Goal: Transaction & Acquisition: Purchase product/service

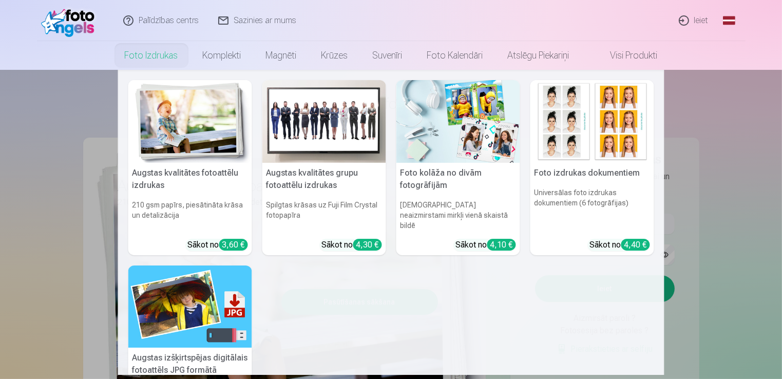
click at [706, 295] on nav "Augstas kvalitātes fotoattēlu izdrukas 210 gsm papīrs, piesātināta krāsa un det…" at bounding box center [391, 222] width 782 height 305
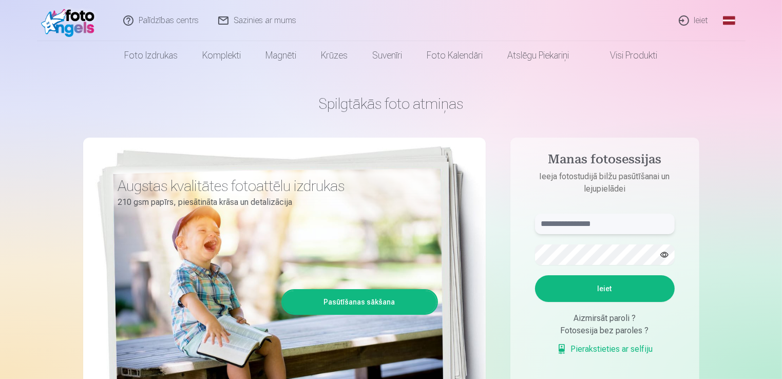
click at [569, 222] on input "text" at bounding box center [605, 224] width 140 height 21
type input "**********"
click at [535, 275] on button "Ieiet" at bounding box center [605, 288] width 140 height 27
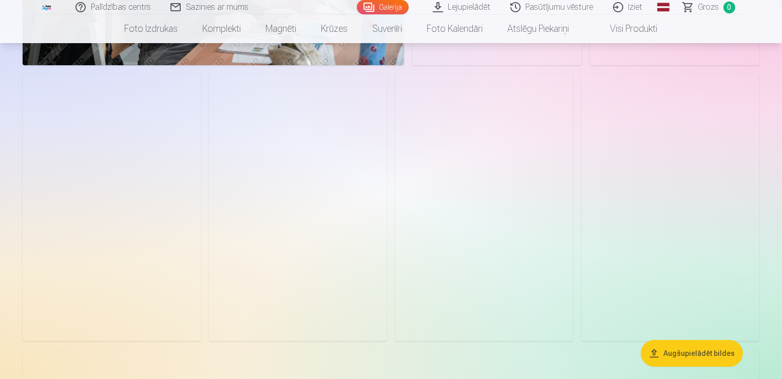
scroll to position [3761, 0]
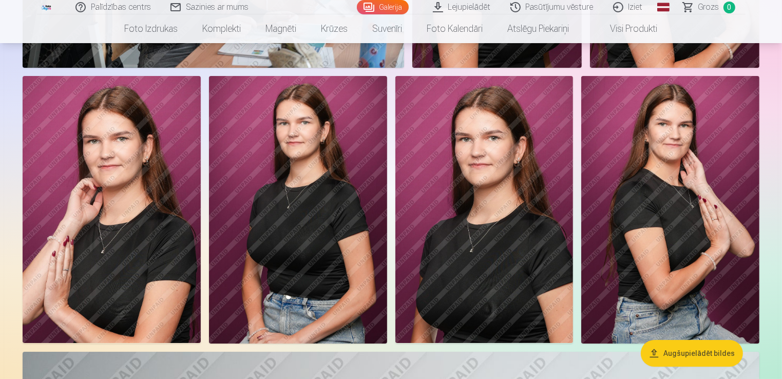
click at [492, 233] on img at bounding box center [484, 209] width 178 height 267
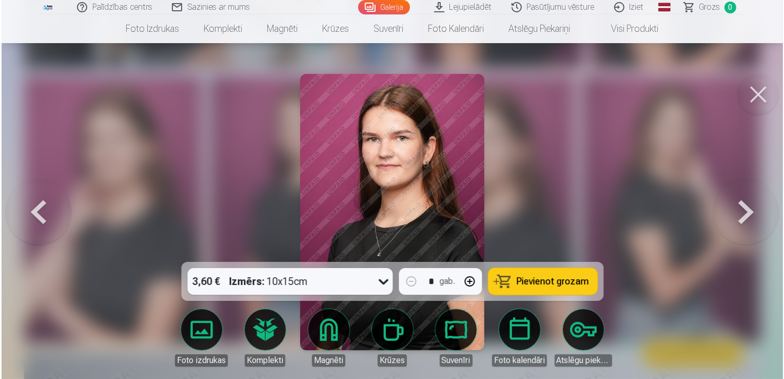
scroll to position [3782, 0]
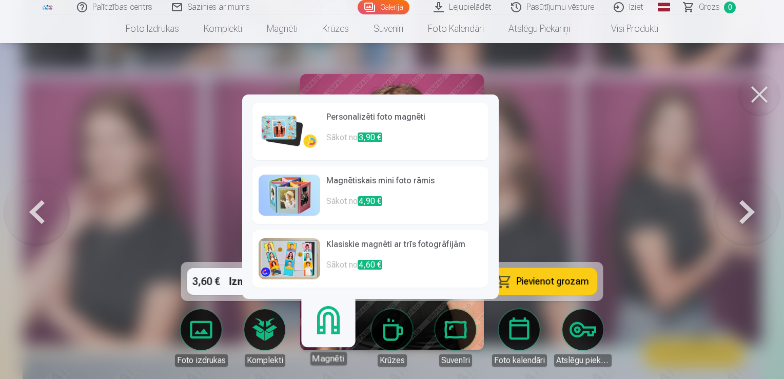
click at [333, 336] on link "Magnēti" at bounding box center [328, 333] width 63 height 63
click at [305, 132] on img at bounding box center [290, 131] width 62 height 41
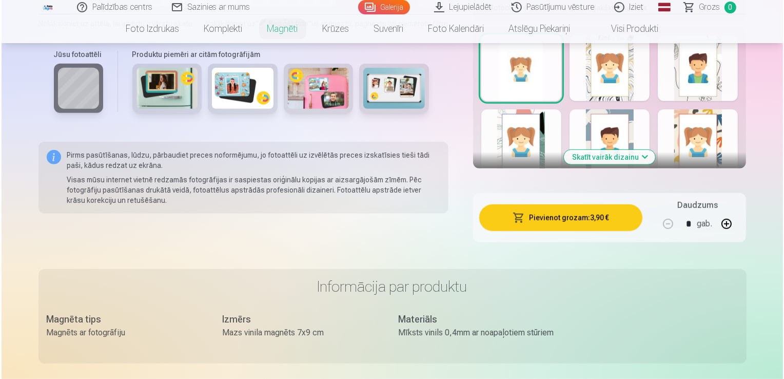
scroll to position [622, 0]
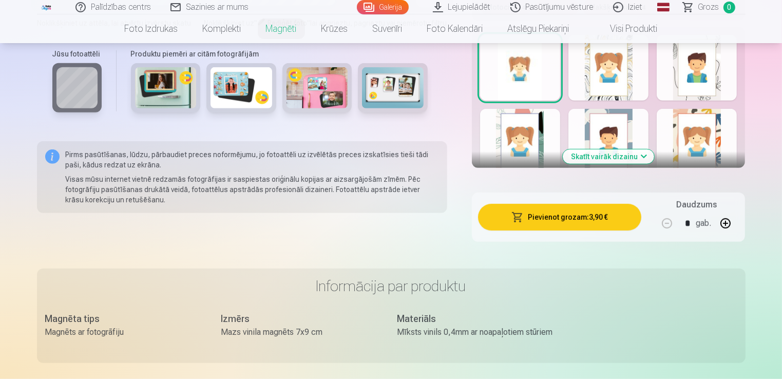
click at [544, 219] on button "Pievienot grozam : 3,90 €" at bounding box center [560, 217] width 164 height 27
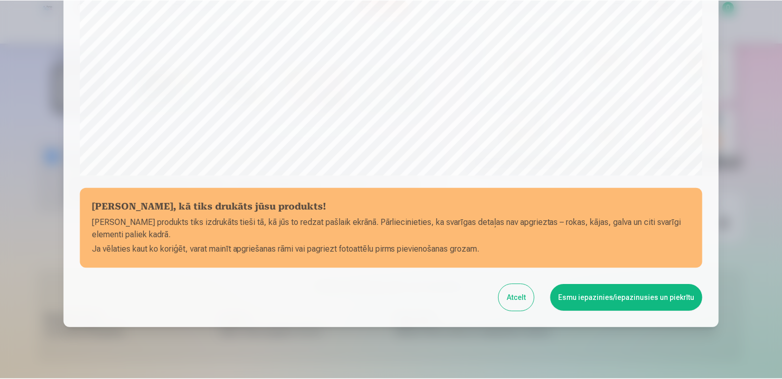
scroll to position [331, 0]
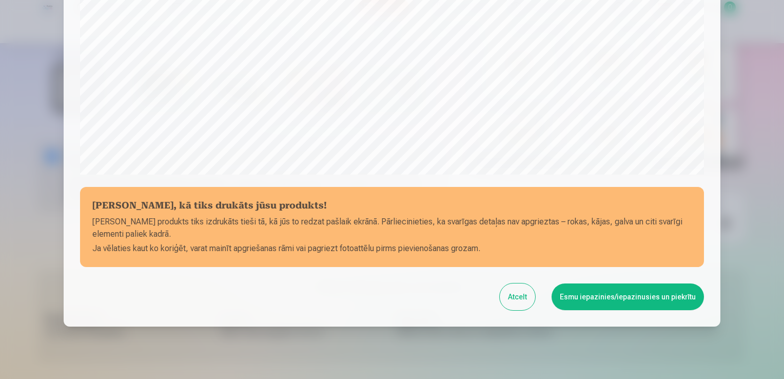
click at [644, 296] on button "Esmu iepazinies/iepazinusies un piekrītu" at bounding box center [628, 296] width 152 height 27
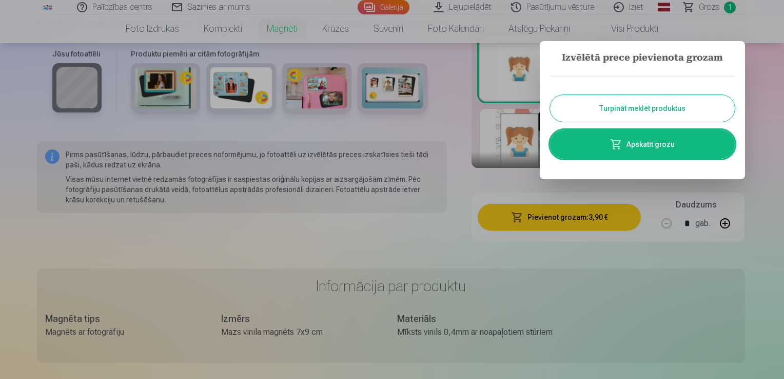
click at [663, 108] on button "Turpināt meklēt produktus" at bounding box center [642, 108] width 185 height 27
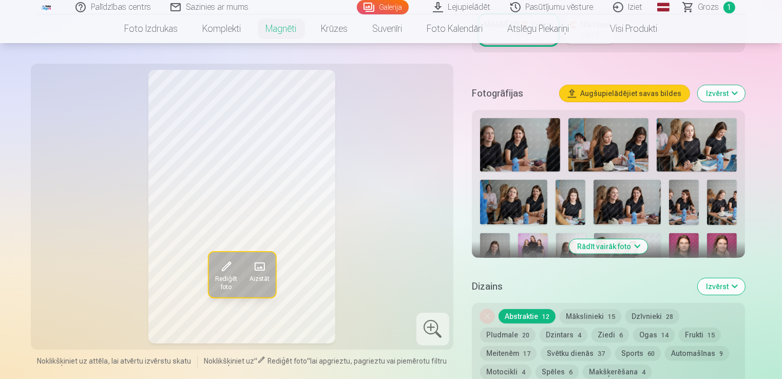
scroll to position [260, 0]
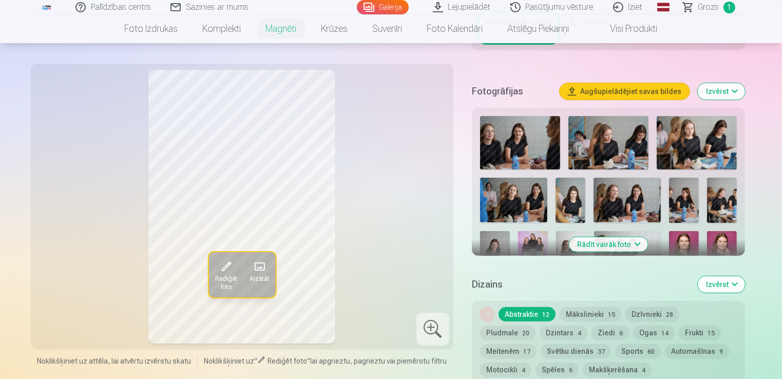
click at [605, 241] on button "Rādīt vairāk foto" at bounding box center [608, 244] width 79 height 14
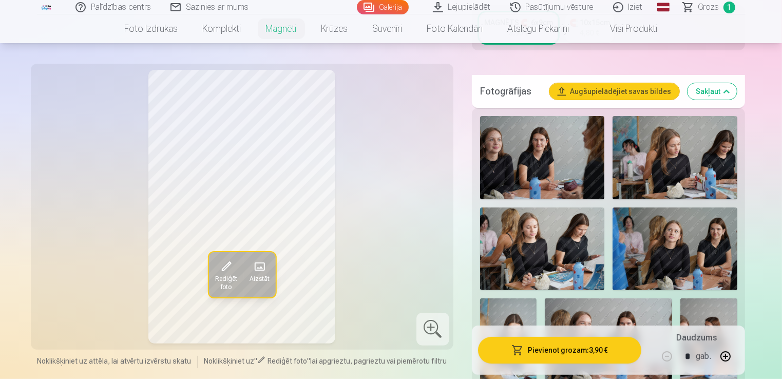
scroll to position [425, 0]
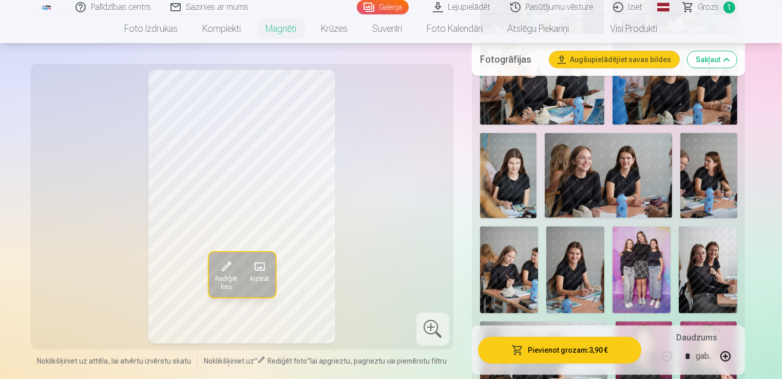
click at [575, 227] on div at bounding box center [608, 313] width 265 height 732
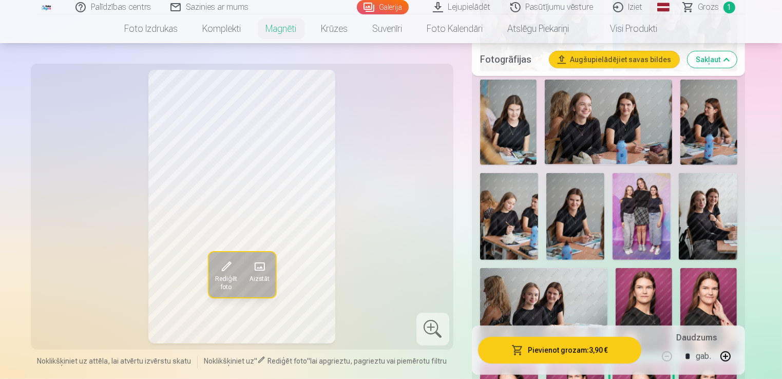
scroll to position [505, 0]
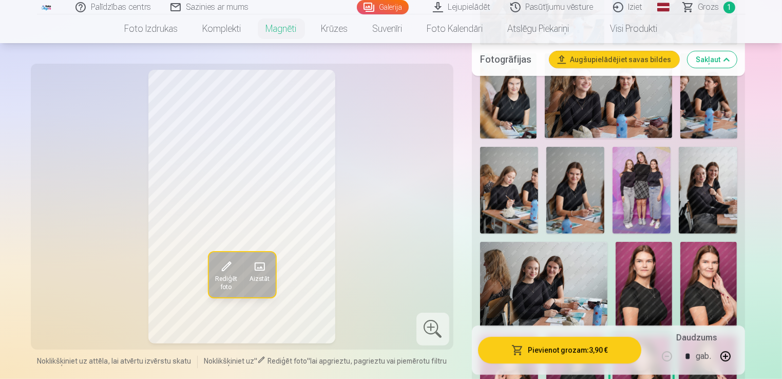
click at [522, 102] on img at bounding box center [508, 95] width 56 height 85
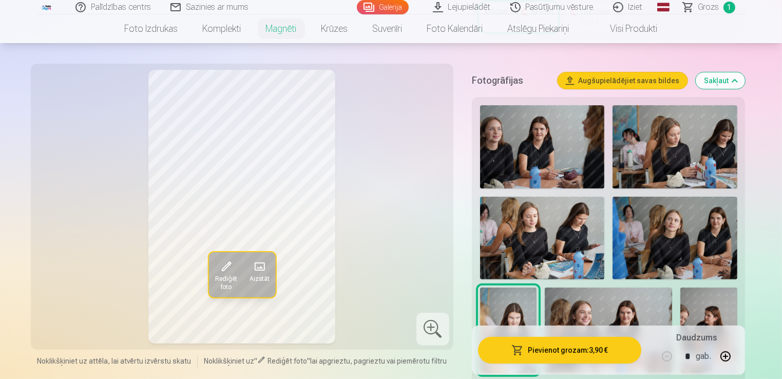
scroll to position [0, 0]
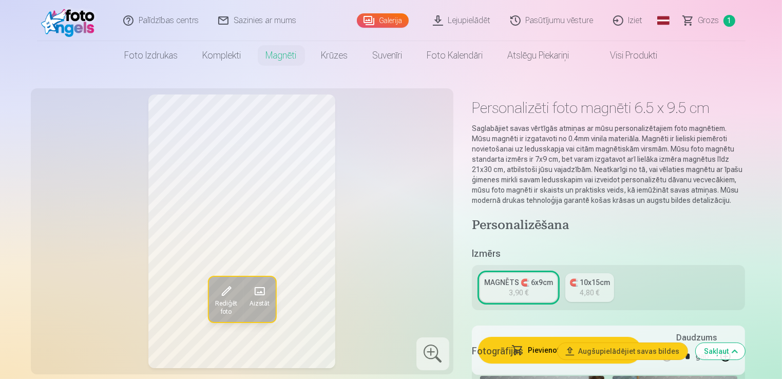
click at [608, 58] on link "Visi produkti" at bounding box center [626, 55] width 88 height 29
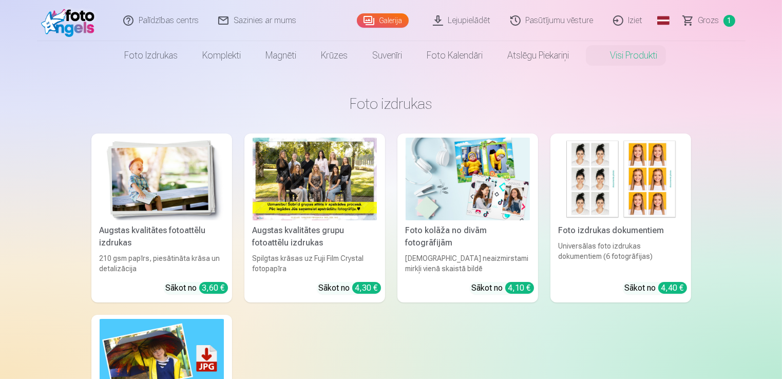
click at [152, 215] on img at bounding box center [162, 179] width 124 height 83
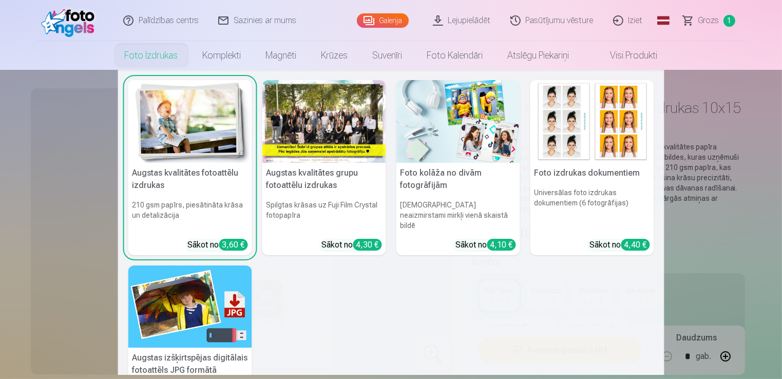
click at [170, 52] on link "Foto izdrukas" at bounding box center [151, 55] width 78 height 29
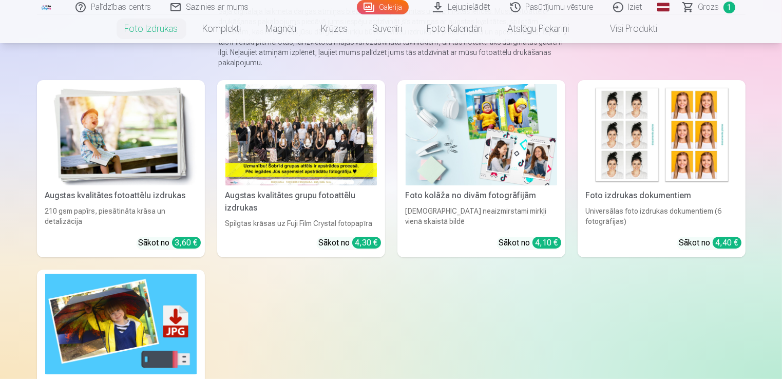
scroll to position [123, 0]
click at [136, 198] on div "Augstas kvalitātes fotoattēlu izdrukas" at bounding box center [121, 196] width 160 height 12
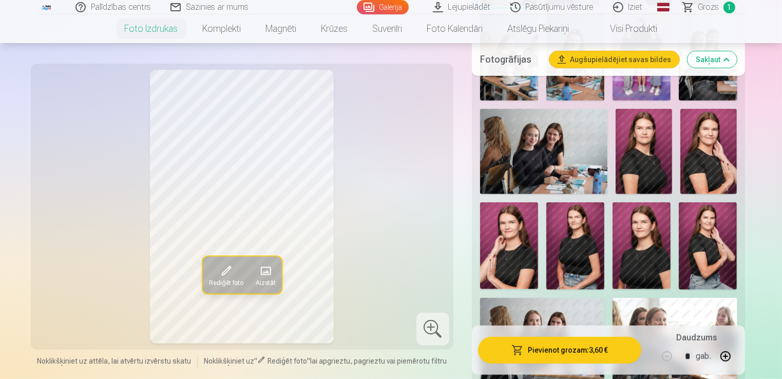
scroll to position [768, 0]
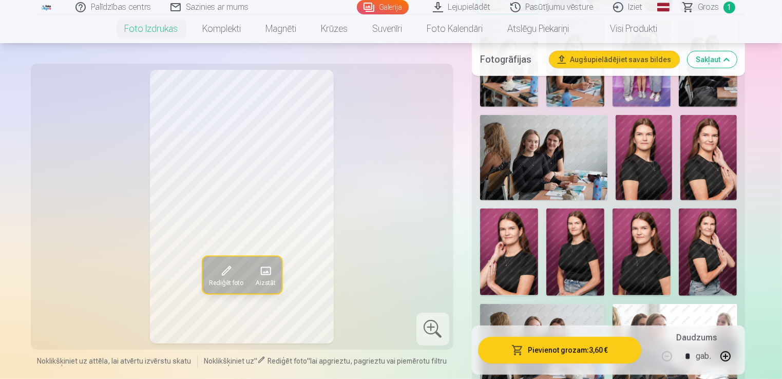
click at [616, 32] on link "Visi produkti" at bounding box center [626, 28] width 88 height 29
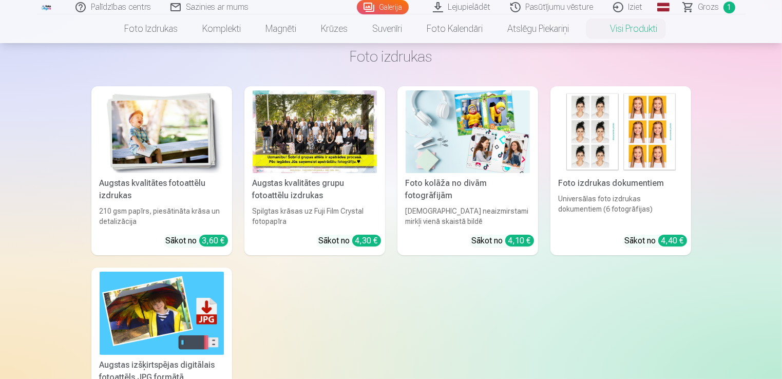
scroll to position [47, 0]
click at [337, 192] on div "Augstas kvalitātes grupu fotoattēlu izdrukas" at bounding box center [314, 189] width 132 height 25
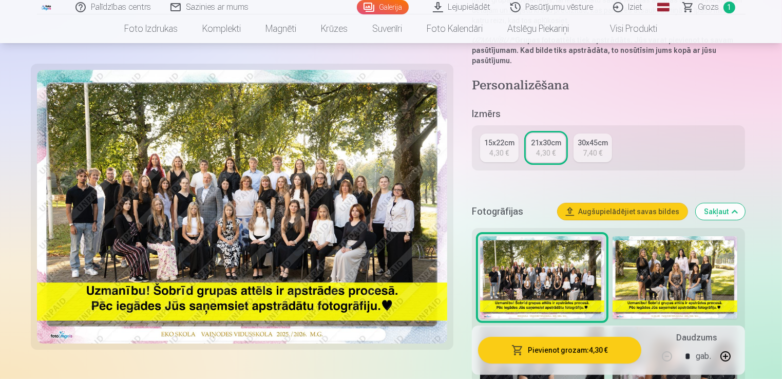
scroll to position [218, 0]
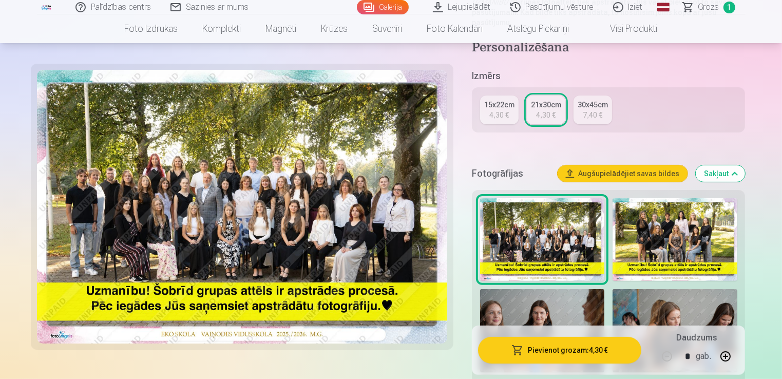
click at [649, 246] on img at bounding box center [674, 239] width 124 height 83
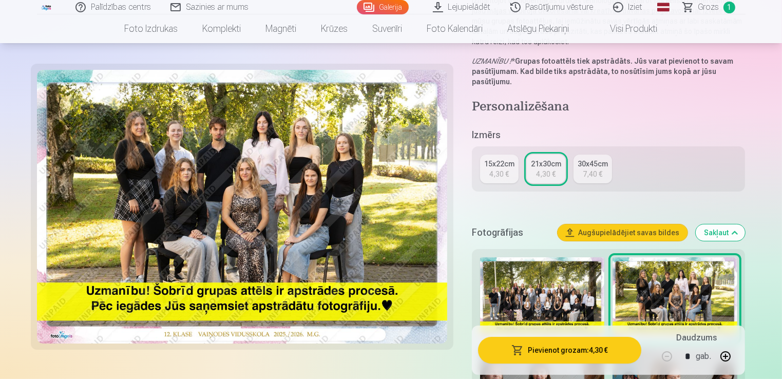
scroll to position [159, 0]
click at [506, 169] on div "4,30 €" at bounding box center [499, 173] width 20 height 10
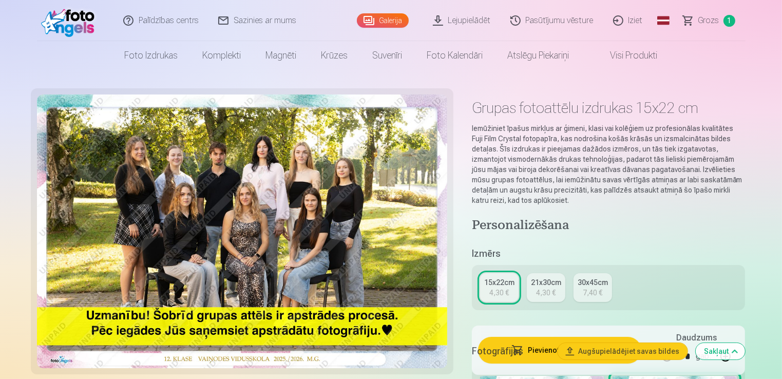
click at [540, 350] on h5 "Fotogrāfijas" at bounding box center [511, 351] width 78 height 14
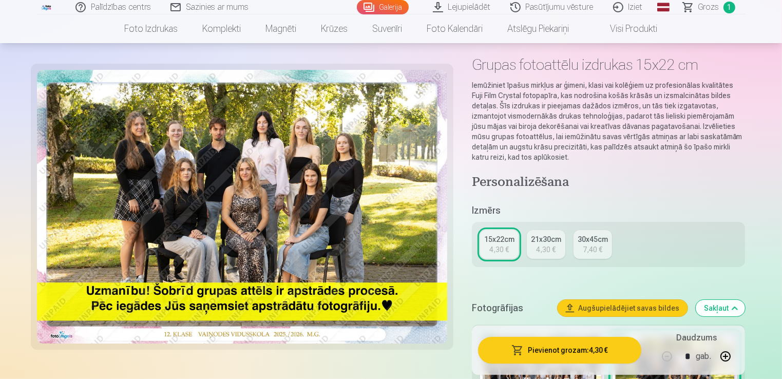
click at [589, 347] on button "Pievienot grozam : 4,30 €" at bounding box center [560, 350] width 164 height 27
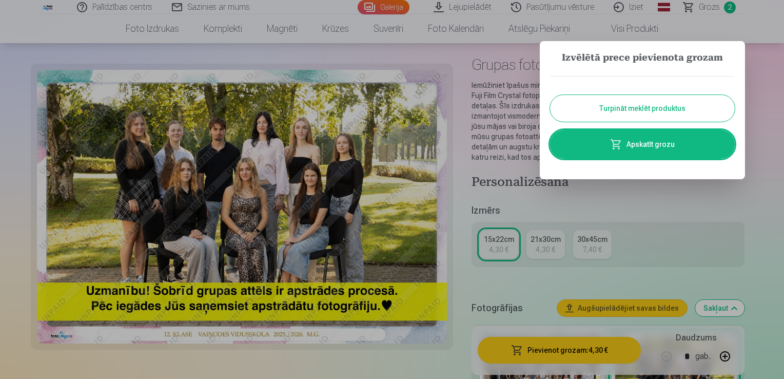
click at [616, 101] on button "Turpināt meklēt produktus" at bounding box center [642, 108] width 185 height 27
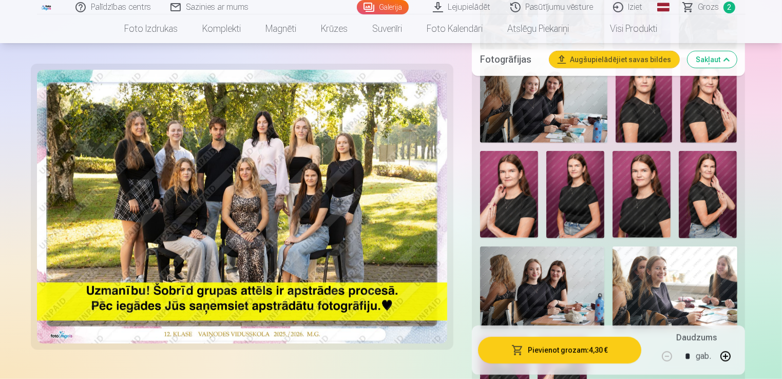
scroll to position [782, 0]
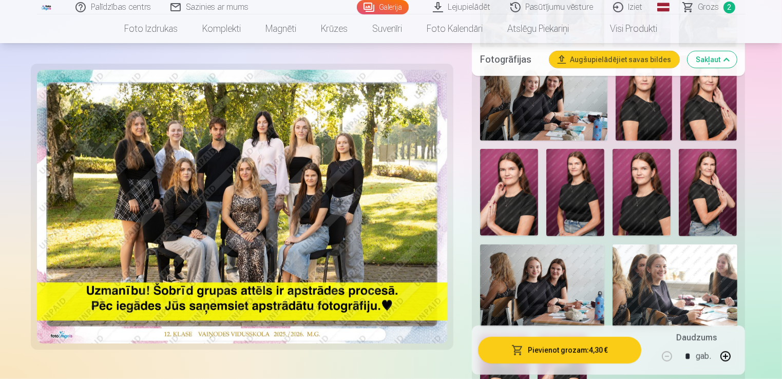
click at [602, 194] on img at bounding box center [575, 192] width 58 height 87
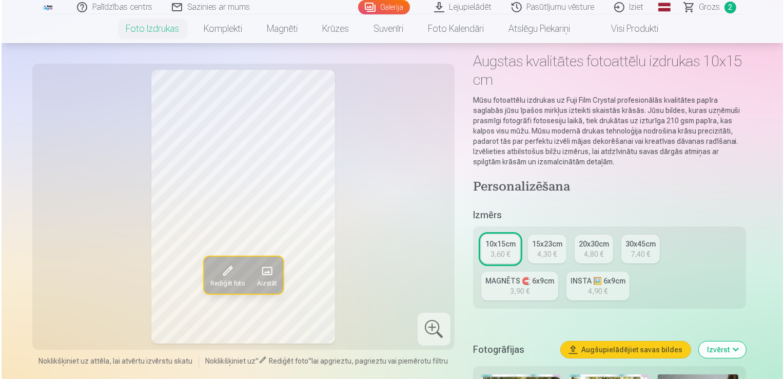
scroll to position [47, 0]
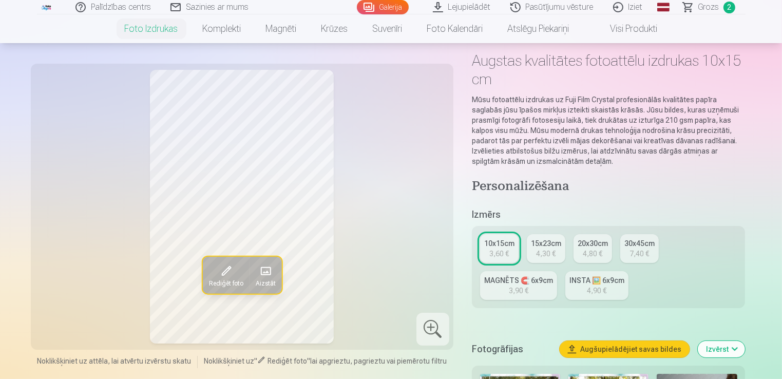
click at [234, 260] on button "Rediģēt foto" at bounding box center [225, 275] width 47 height 37
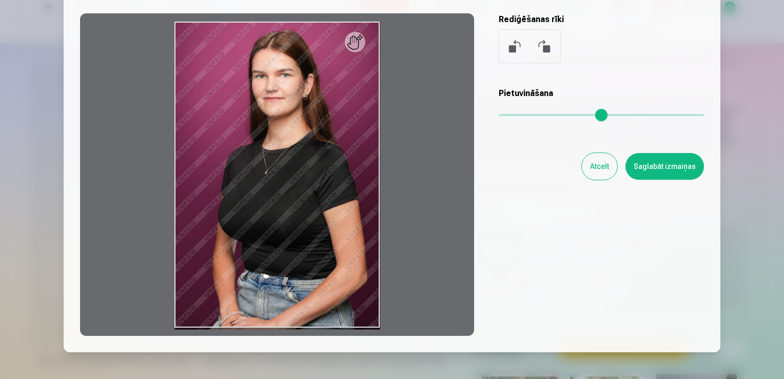
scroll to position [94, 0]
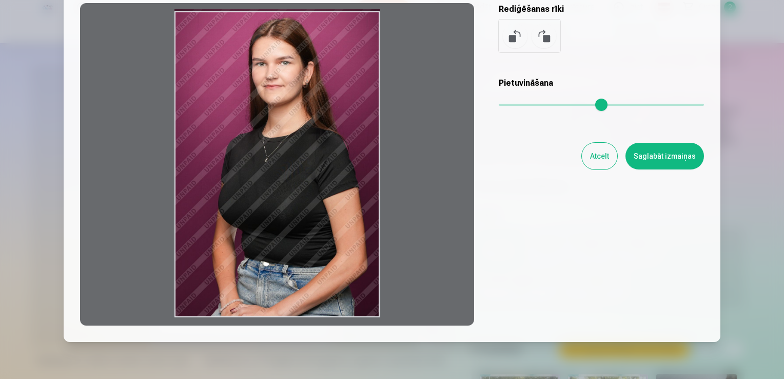
drag, startPoint x: 282, startPoint y: 319, endPoint x: 300, endPoint y: 284, distance: 39.0
click at [300, 284] on div at bounding box center [277, 164] width 394 height 322
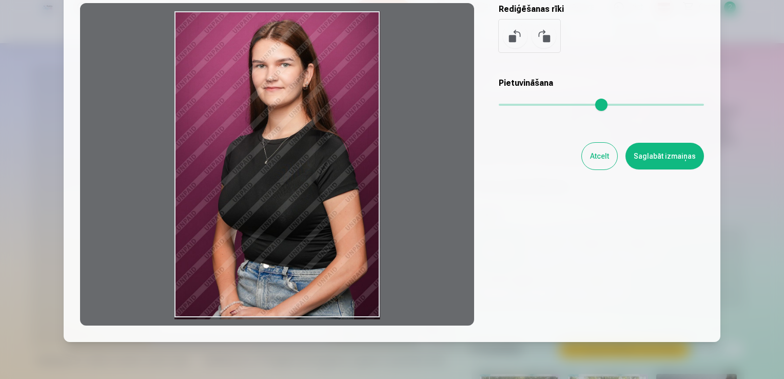
drag, startPoint x: 300, startPoint y: 284, endPoint x: 301, endPoint y: 309, distance: 25.7
click at [301, 309] on div at bounding box center [277, 164] width 394 height 322
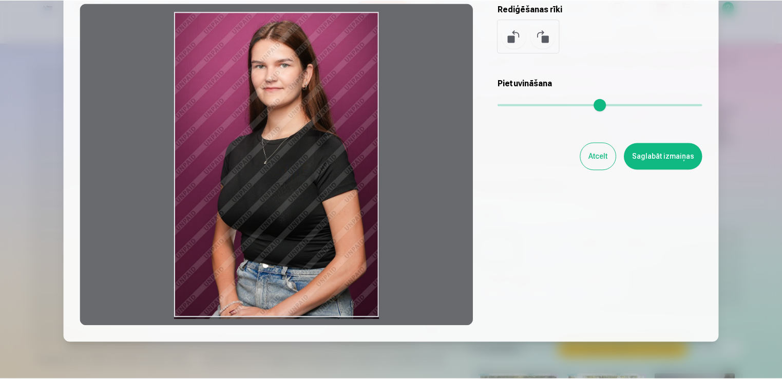
scroll to position [23, 0]
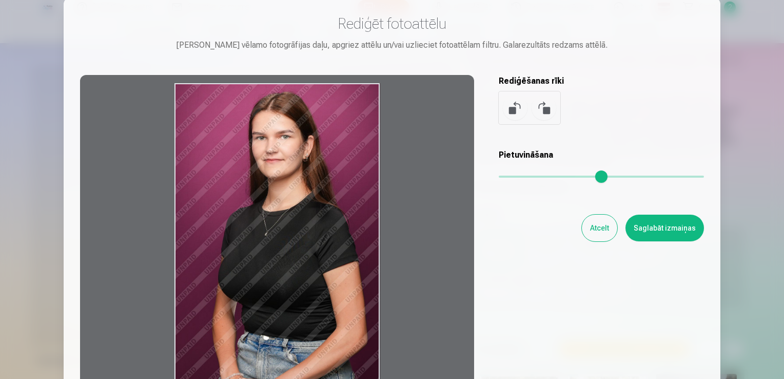
click at [598, 229] on button "Atcelt" at bounding box center [599, 228] width 35 height 27
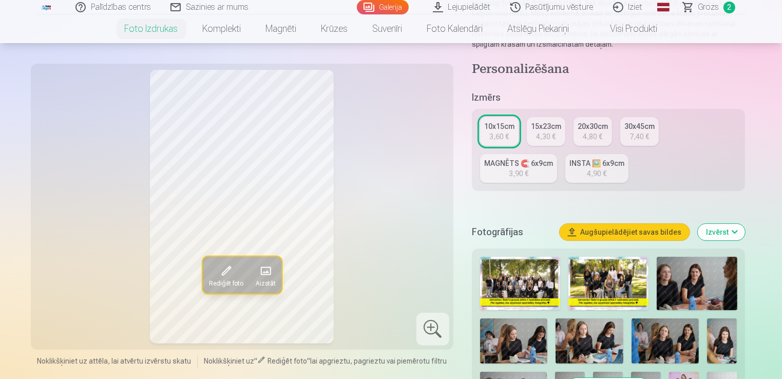
scroll to position [0, 0]
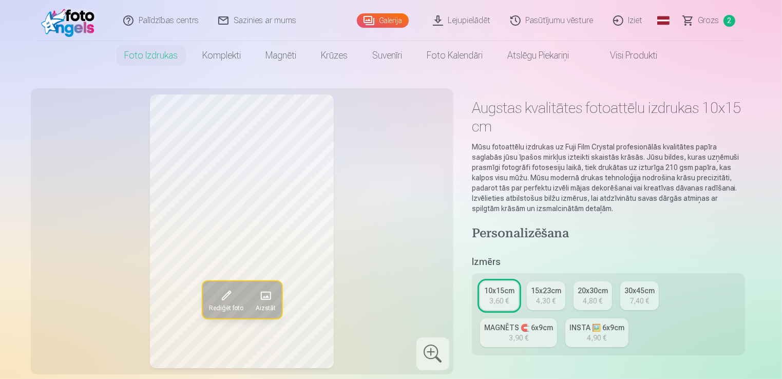
click at [619, 53] on link "Visi produkti" at bounding box center [626, 55] width 88 height 29
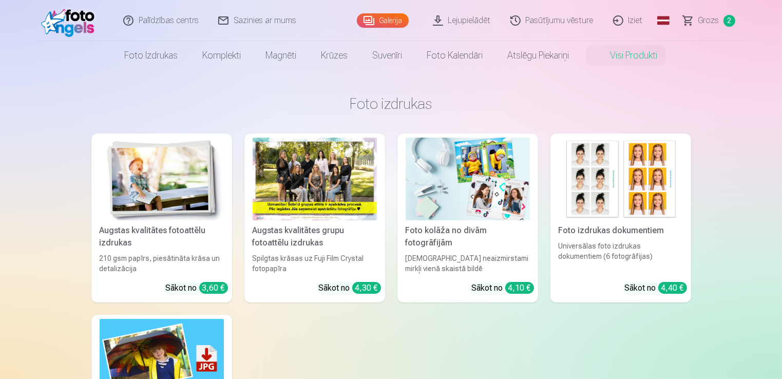
click at [461, 236] on div "Foto kolāža no divām fotogrāfijām" at bounding box center [467, 236] width 132 height 25
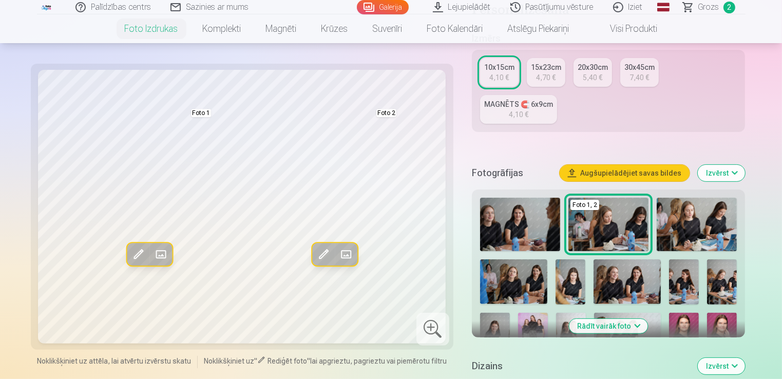
scroll to position [195, 0]
click at [540, 212] on img at bounding box center [520, 223] width 80 height 53
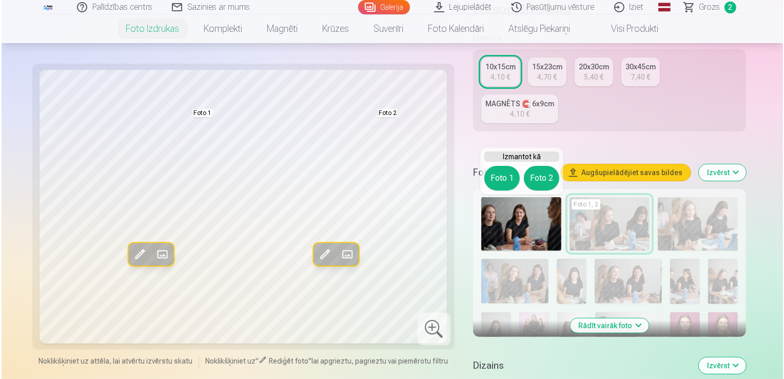
scroll to position [232, 0]
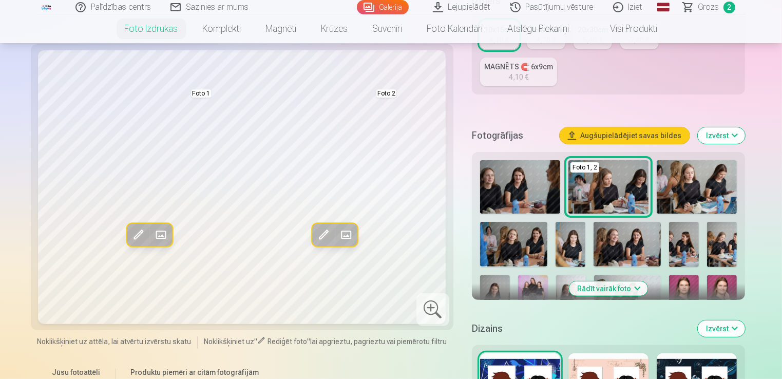
click at [343, 232] on span at bounding box center [345, 234] width 16 height 16
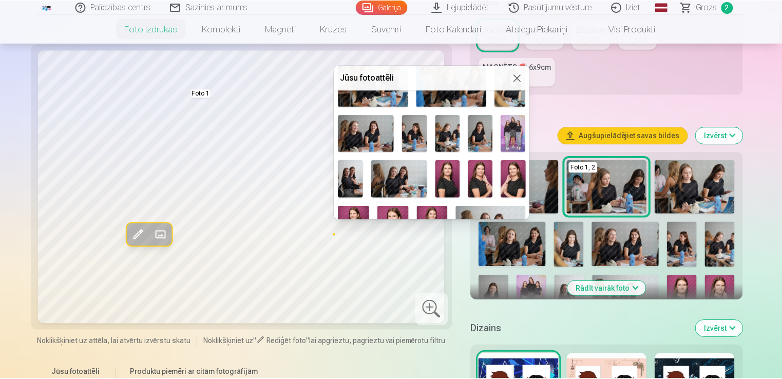
scroll to position [158, 0]
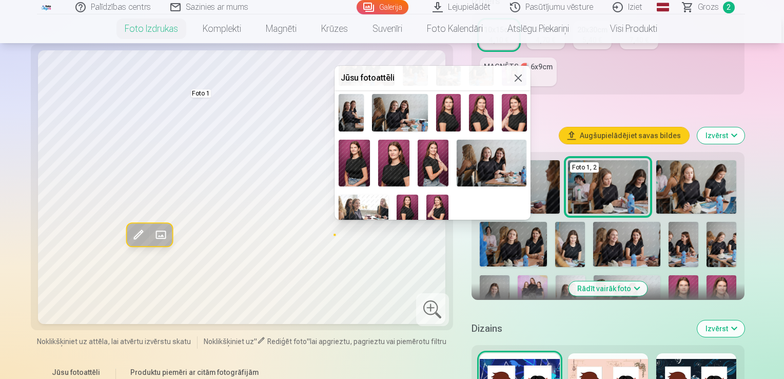
click at [516, 77] on button at bounding box center [518, 78] width 12 height 12
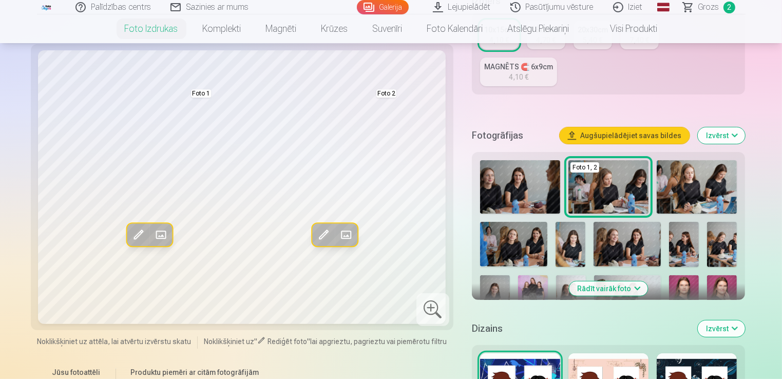
scroll to position [0, 0]
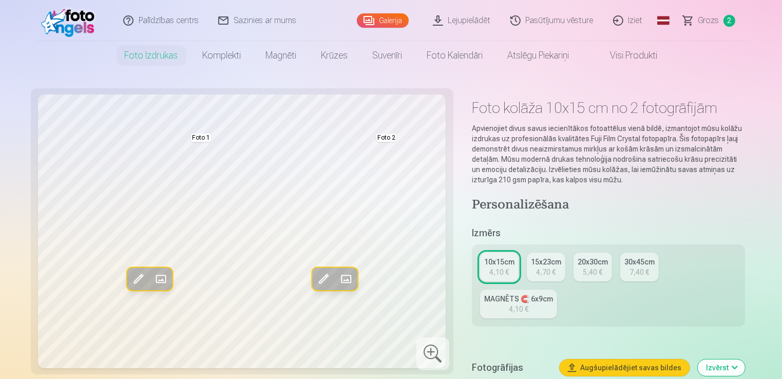
click at [635, 66] on link "Visi produkti" at bounding box center [626, 55] width 88 height 29
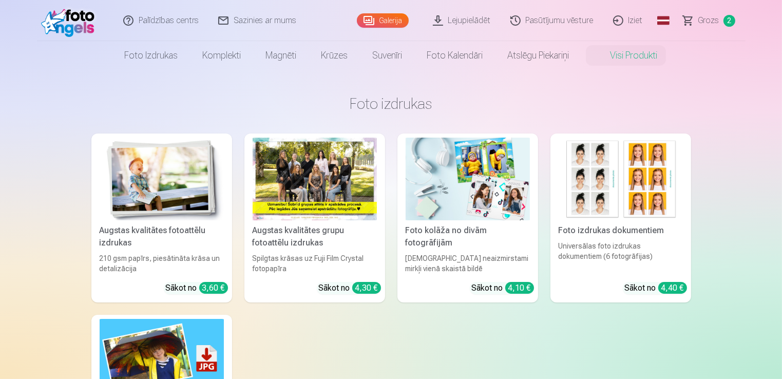
click at [609, 198] on img at bounding box center [620, 179] width 124 height 83
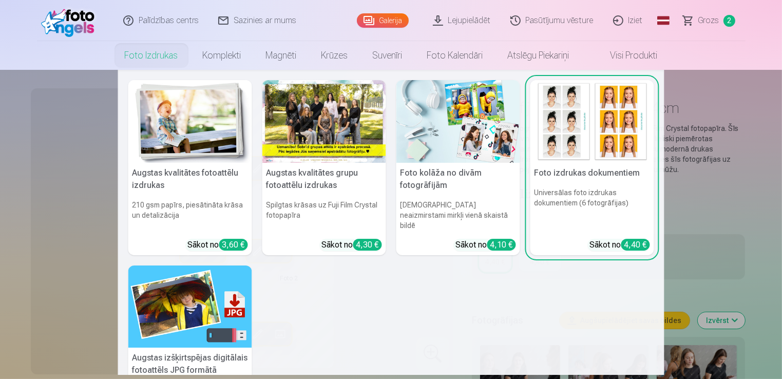
click at [162, 57] on link "Foto izdrukas" at bounding box center [151, 55] width 78 height 29
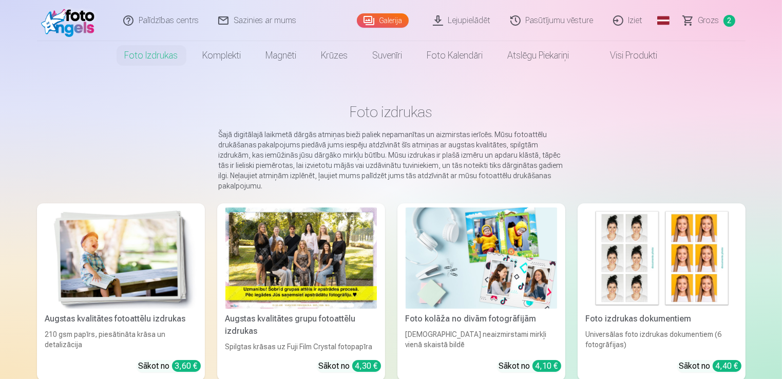
click at [596, 54] on span at bounding box center [600, 55] width 12 height 12
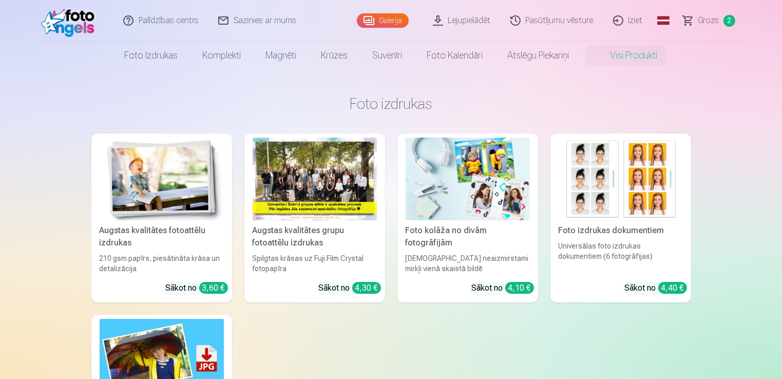
click at [319, 191] on div at bounding box center [315, 179] width 124 height 83
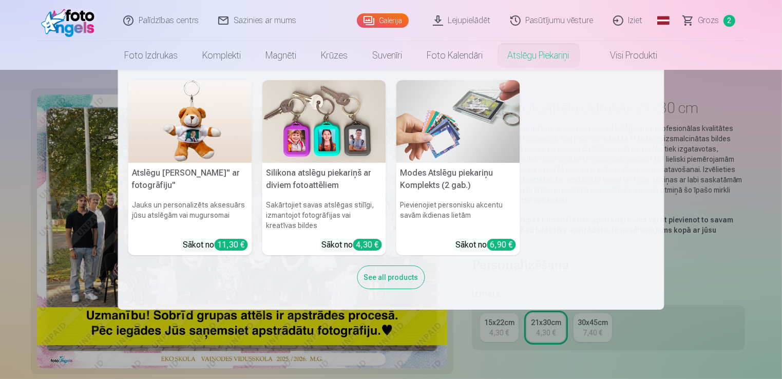
click at [541, 61] on link "Atslēgu piekariņi" at bounding box center [538, 55] width 86 height 29
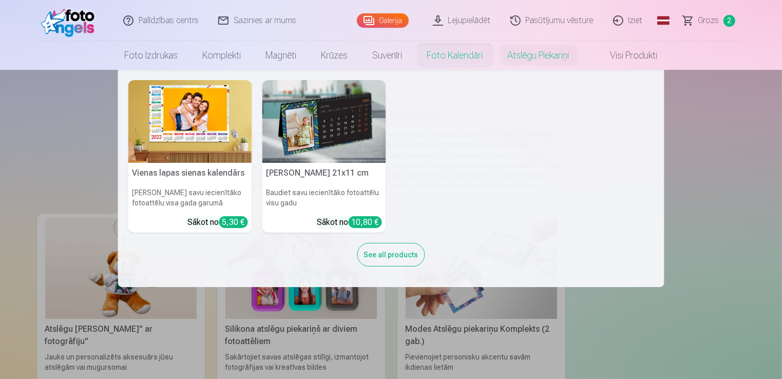
click at [430, 53] on link "Foto kalendāri" at bounding box center [455, 55] width 81 height 29
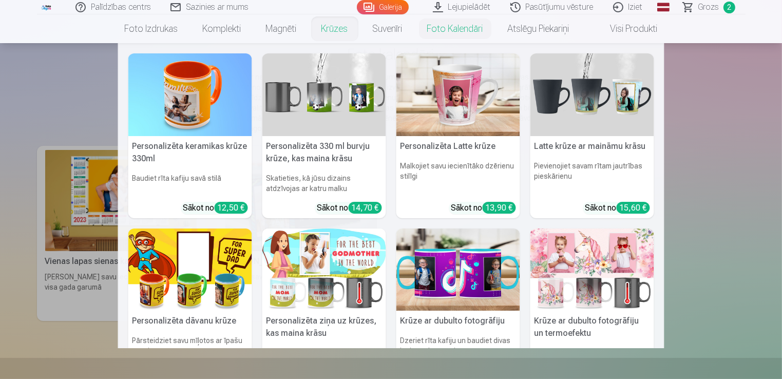
scroll to position [53, 0]
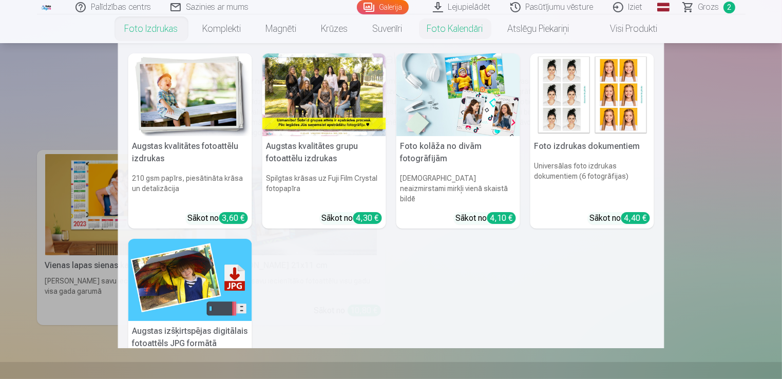
click at [161, 36] on link "Foto izdrukas" at bounding box center [151, 28] width 78 height 29
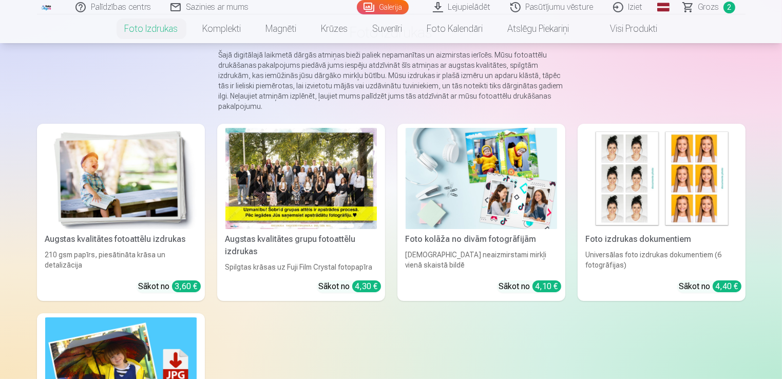
scroll to position [81, 0]
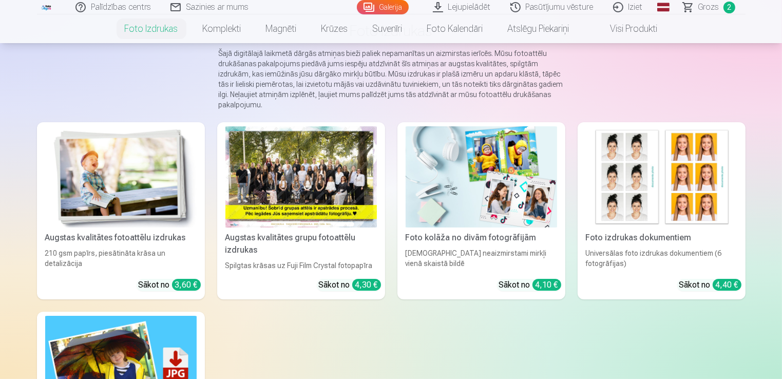
click at [144, 255] on div "210 gsm papīrs, piesātināta krāsa un detalizācija" at bounding box center [121, 259] width 160 height 23
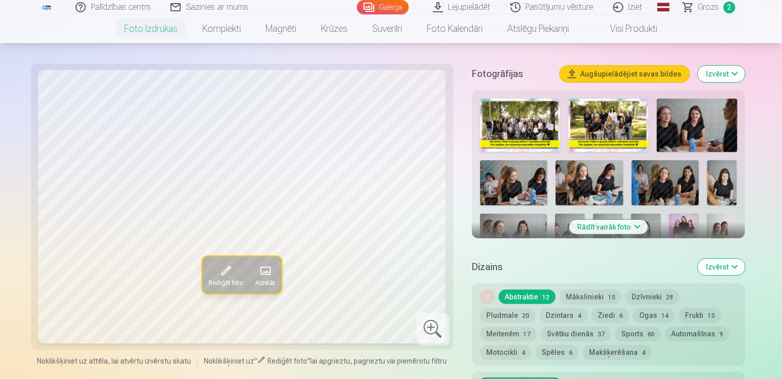
scroll to position [332, 0]
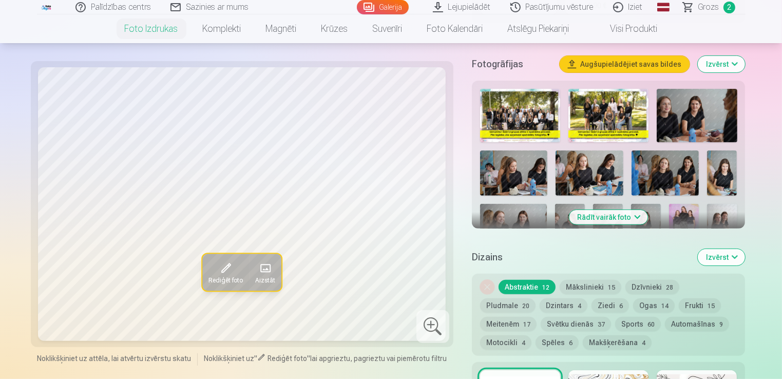
click at [622, 217] on button "Rādīt vairāk foto" at bounding box center [608, 217] width 79 height 14
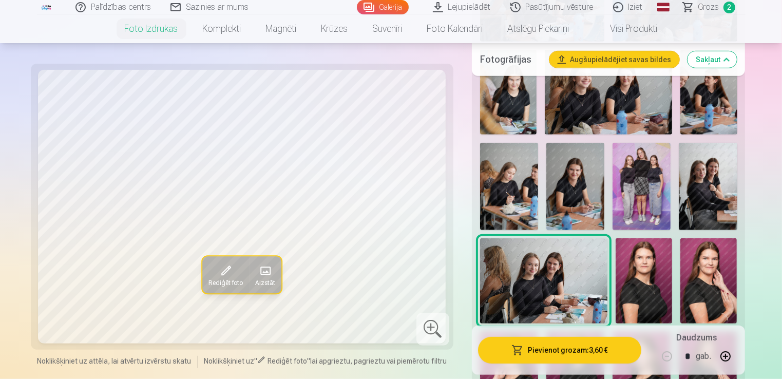
scroll to position [574, 0]
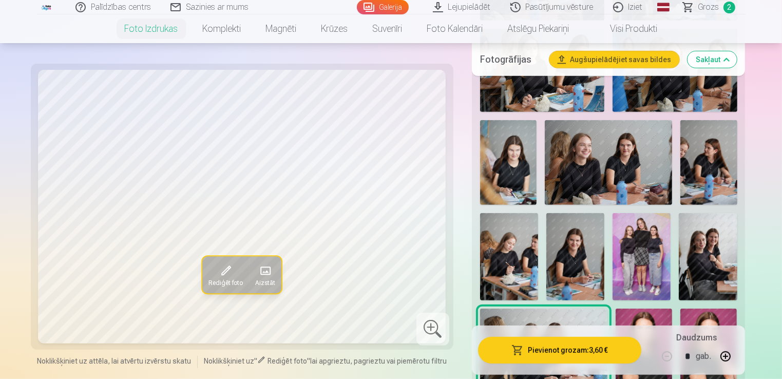
click at [524, 163] on img at bounding box center [508, 162] width 56 height 85
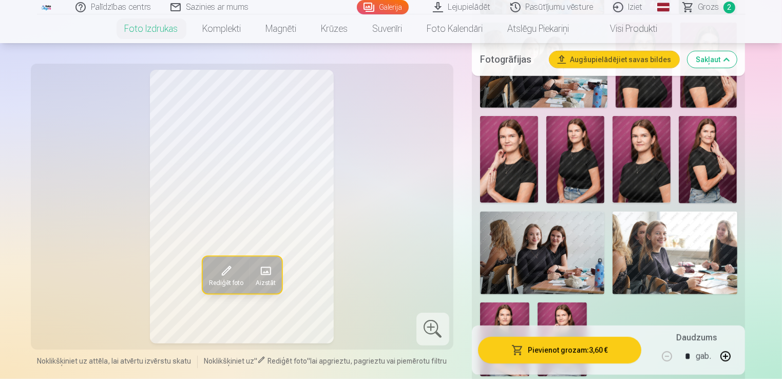
scroll to position [870, 0]
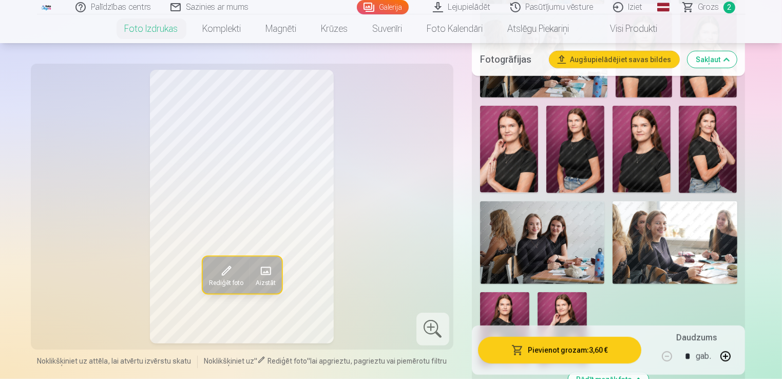
click at [585, 150] on img at bounding box center [575, 149] width 58 height 87
click at [491, 160] on img at bounding box center [509, 149] width 58 height 87
click at [598, 151] on img at bounding box center [575, 149] width 58 height 87
click at [652, 156] on img at bounding box center [641, 149] width 58 height 87
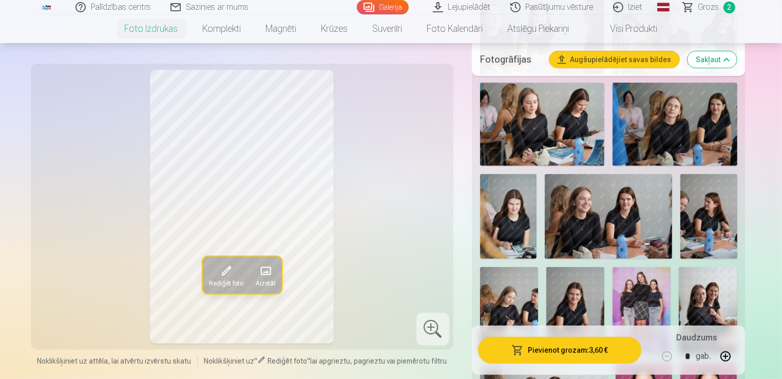
scroll to position [495, 0]
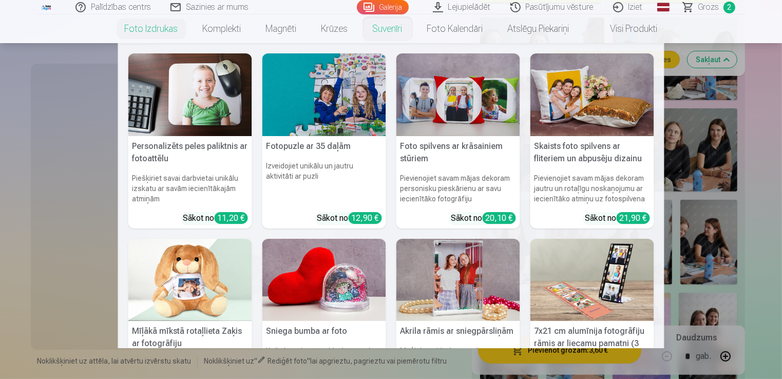
click at [74, 219] on nav "Personalizēts peles paliktnis ar fotoattēlu Piešķiriet savai darbvietai unikālu…" at bounding box center [391, 195] width 782 height 305
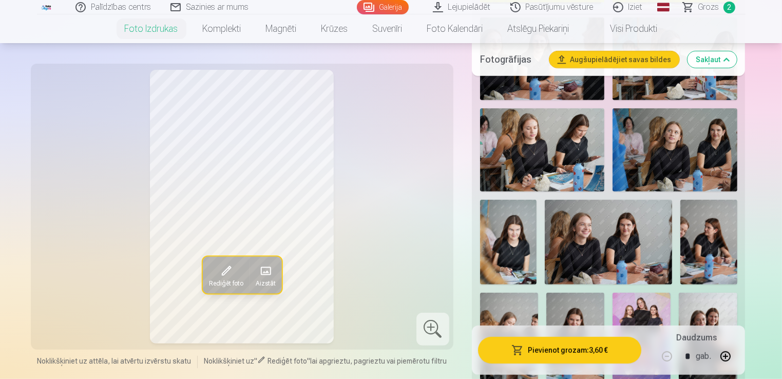
click at [456, 7] on link "Lejupielādēt" at bounding box center [461, 7] width 77 height 14
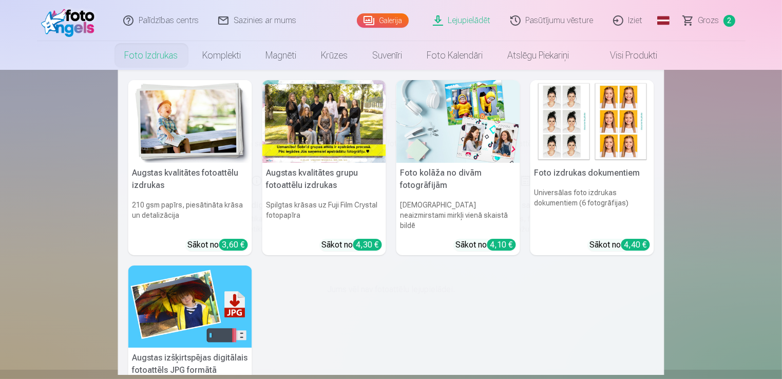
click at [152, 57] on link "Foto izdrukas" at bounding box center [151, 55] width 78 height 29
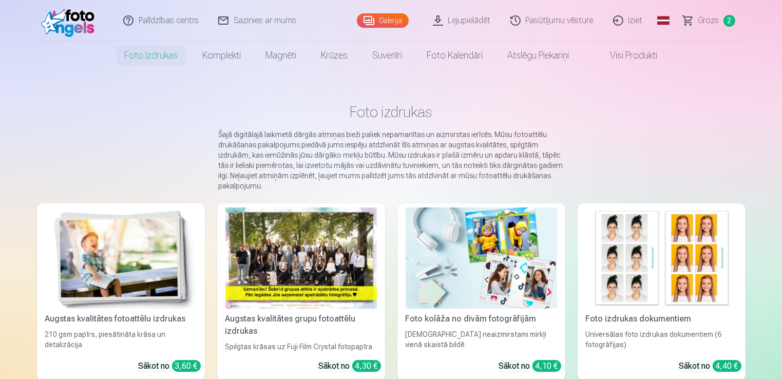
click at [130, 238] on img at bounding box center [120, 257] width 151 height 101
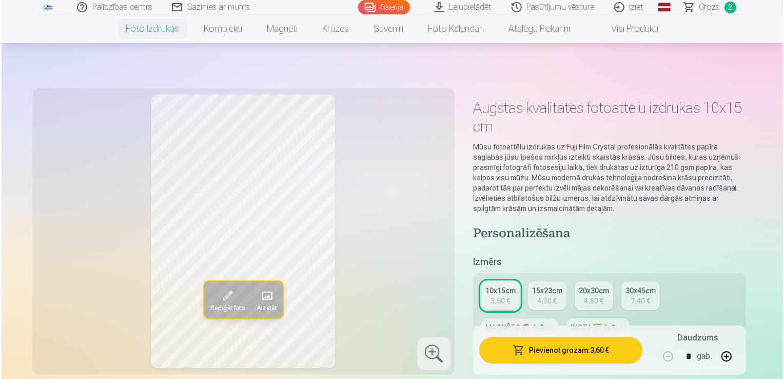
scroll to position [29, 0]
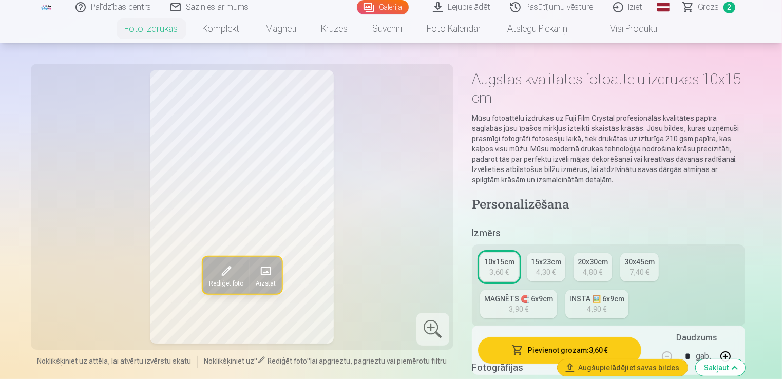
click at [416, 321] on div "Rediģēt foto Aizstāt" at bounding box center [242, 207] width 410 height 274
click at [433, 325] on div at bounding box center [432, 329] width 33 height 33
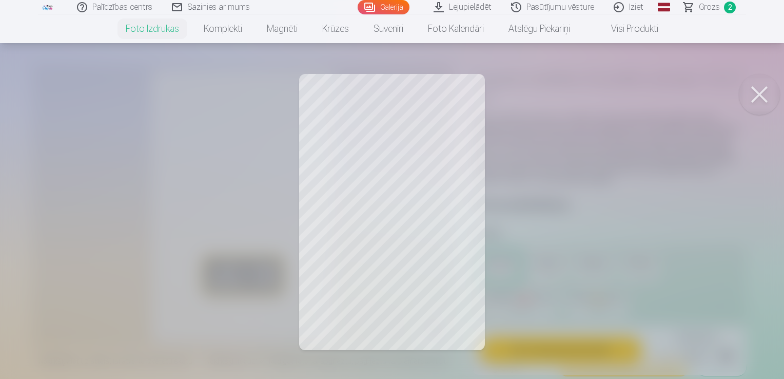
click at [777, 84] on body "Palīdzības centrs Sazinies ar mums Galerija Lejupielādēt Pasūtījumu vēsture Izi…" at bounding box center [392, 160] width 784 height 379
click at [760, 100] on button at bounding box center [759, 94] width 41 height 41
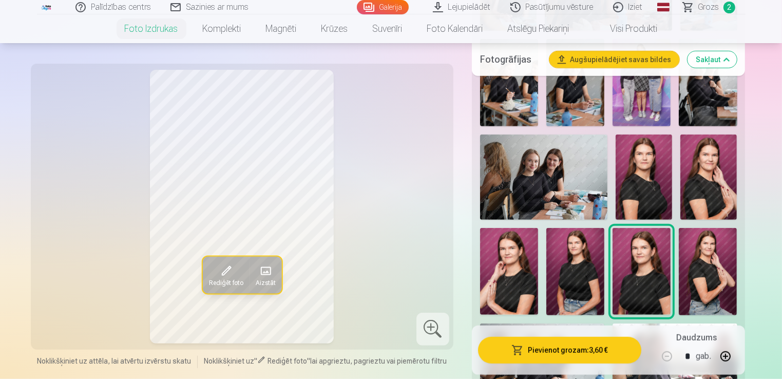
scroll to position [739, 0]
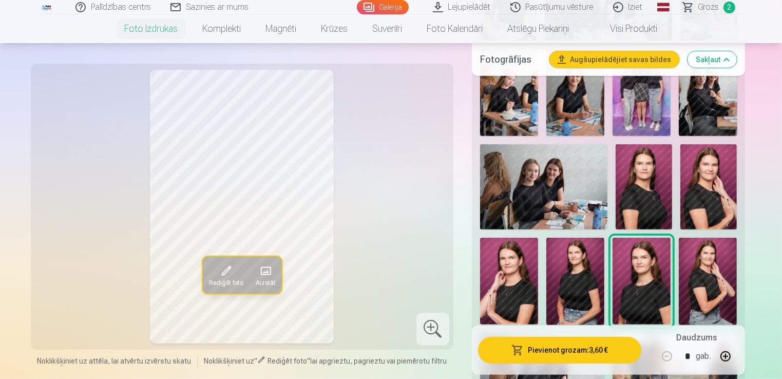
click at [707, 2] on span "Grozs" at bounding box center [708, 7] width 21 height 12
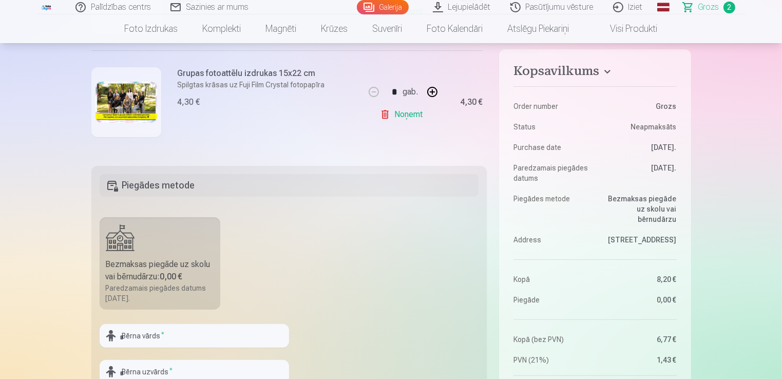
scroll to position [174, 0]
drag, startPoint x: 568, startPoint y: 240, endPoint x: 347, endPoint y: 275, distance: 222.9
click at [347, 275] on fieldset "Piegādes metode Bezmaksas piegāde uz skolu vai bērnudārzu : 0,00 € Paredzamais …" at bounding box center [289, 287] width 396 height 244
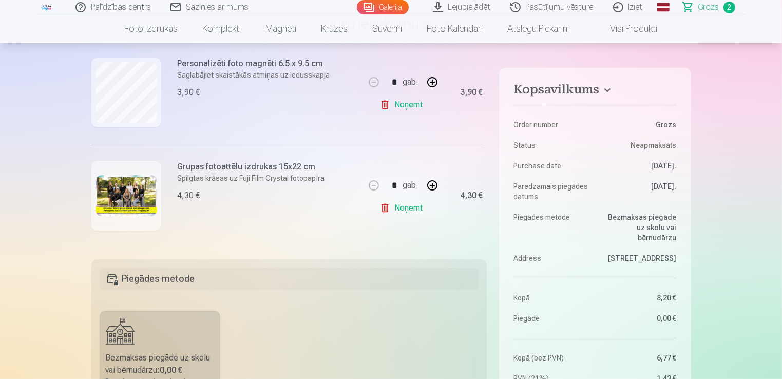
scroll to position [0, 0]
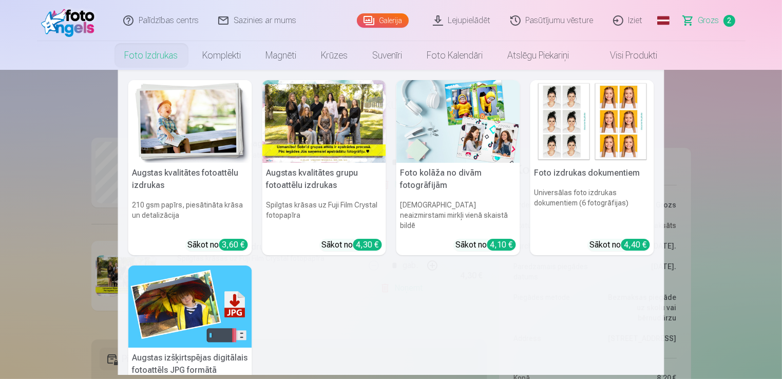
click at [173, 54] on link "Foto izdrukas" at bounding box center [151, 55] width 78 height 29
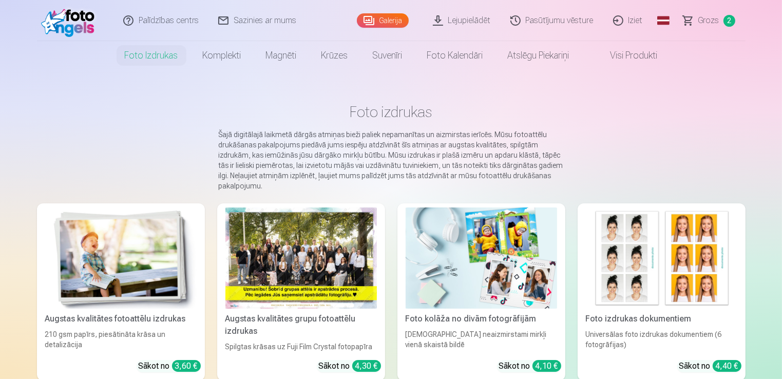
click at [117, 301] on img at bounding box center [120, 257] width 151 height 101
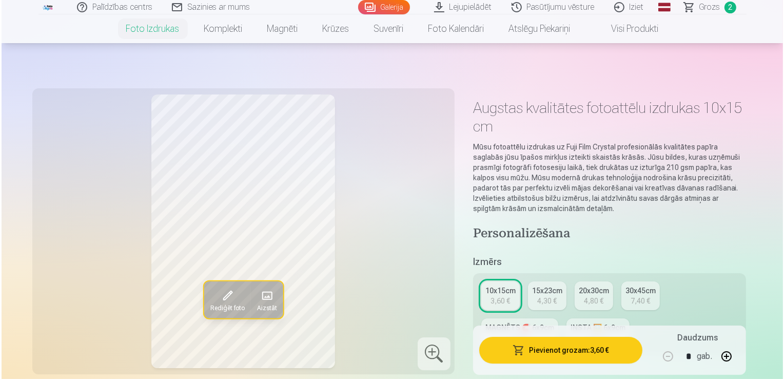
scroll to position [149, 0]
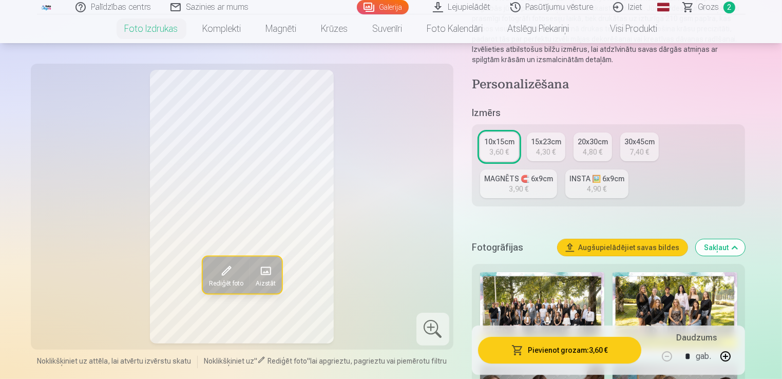
click at [544, 349] on button "Pievienot grozam : 3,60 €" at bounding box center [560, 350] width 164 height 27
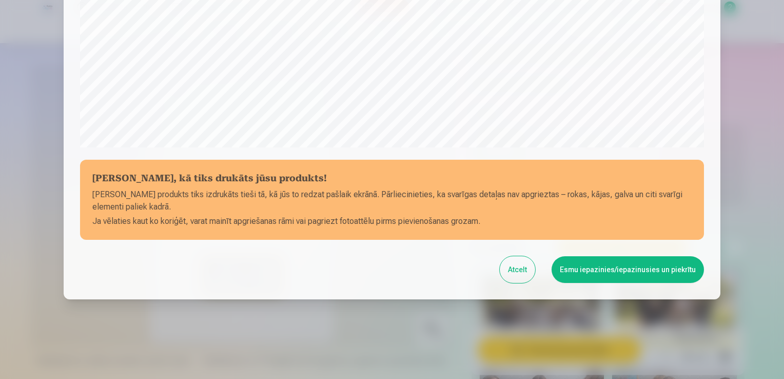
scroll to position [360, 0]
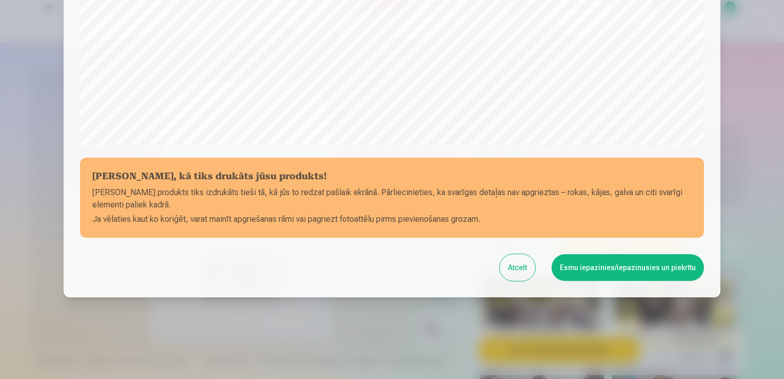
click at [622, 278] on button "Esmu iepazinies/iepazinusies un piekrītu" at bounding box center [628, 267] width 152 height 27
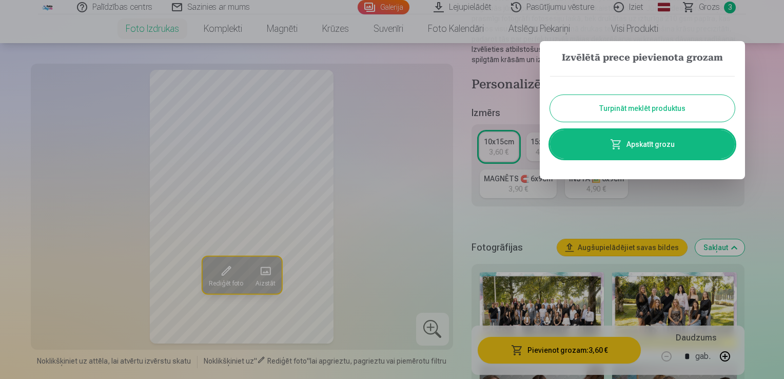
click at [653, 177] on div "Izvēlētā prece pievienota grozam Turpināt meklēt produktus Apskatīt grozu" at bounding box center [642, 110] width 205 height 138
click at [675, 152] on link "Apskatīt grozu" at bounding box center [642, 144] width 185 height 29
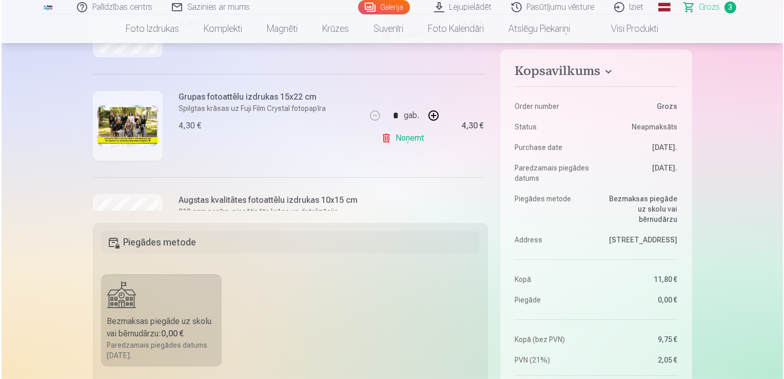
scroll to position [176, 0]
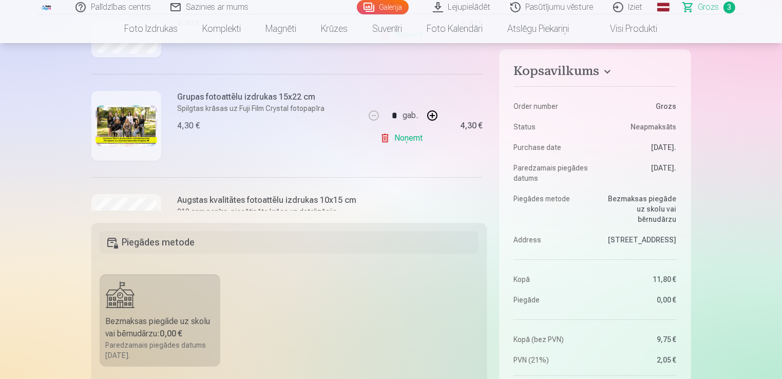
click at [144, 142] on img at bounding box center [126, 125] width 62 height 41
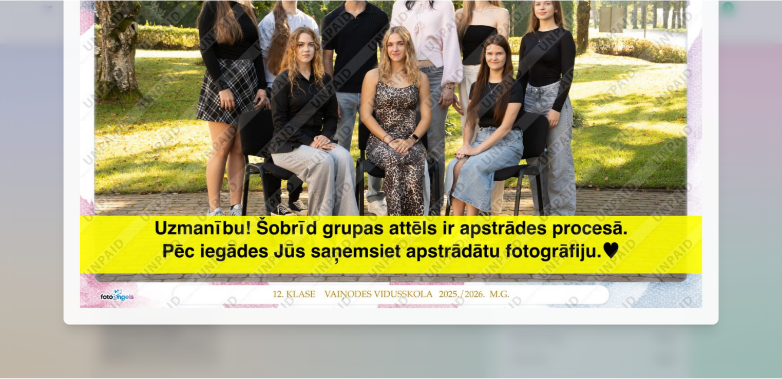
scroll to position [0, 0]
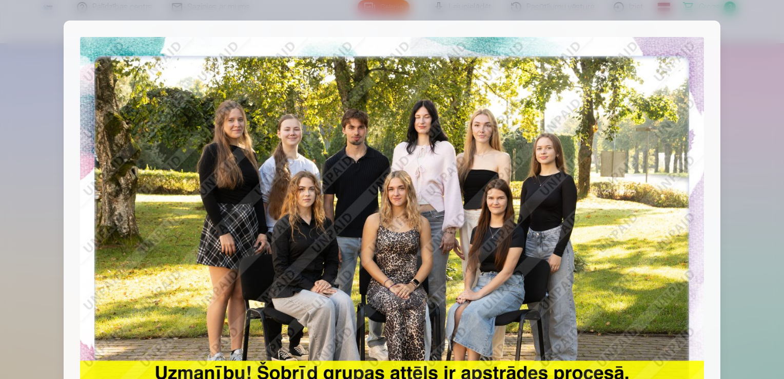
drag, startPoint x: 359, startPoint y: 192, endPoint x: 738, endPoint y: 152, distance: 380.9
click at [738, 152] on div at bounding box center [392, 189] width 784 height 379
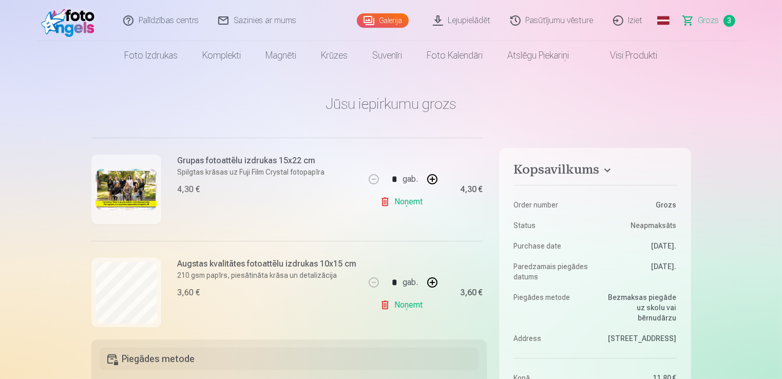
scroll to position [247, 0]
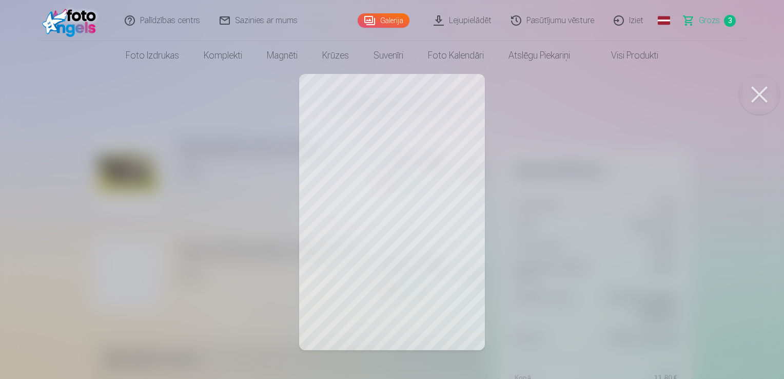
click at [761, 79] on button at bounding box center [759, 94] width 41 height 41
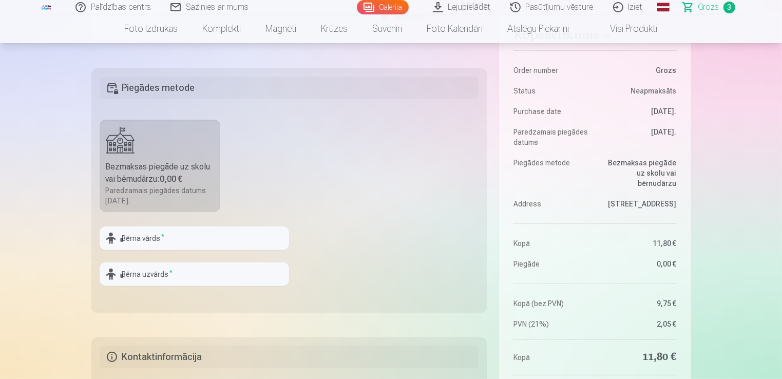
scroll to position [277, 0]
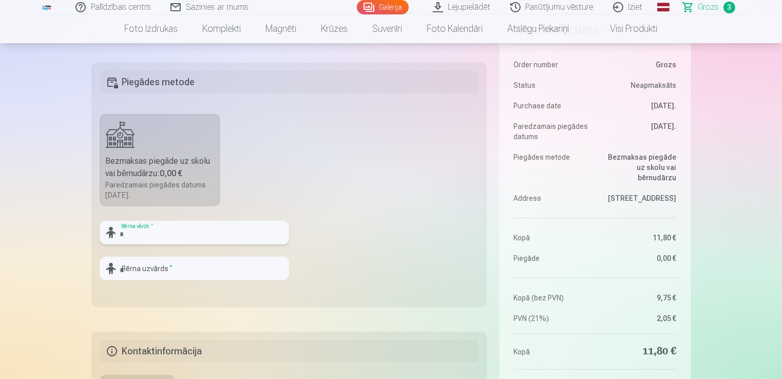
click at [217, 231] on input "text" at bounding box center [194, 233] width 189 height 24
type input "*******"
type input "*********"
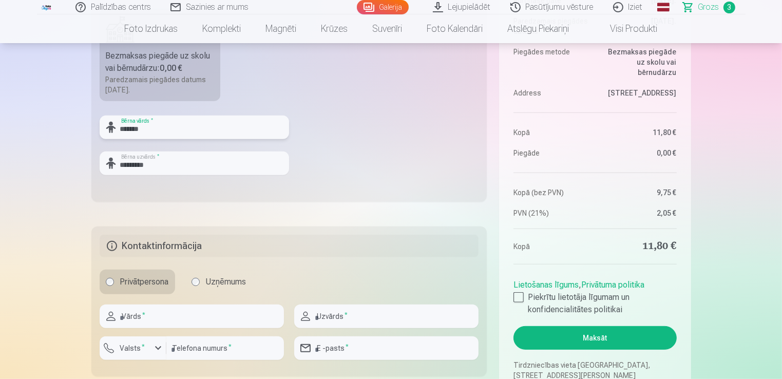
scroll to position [456, 0]
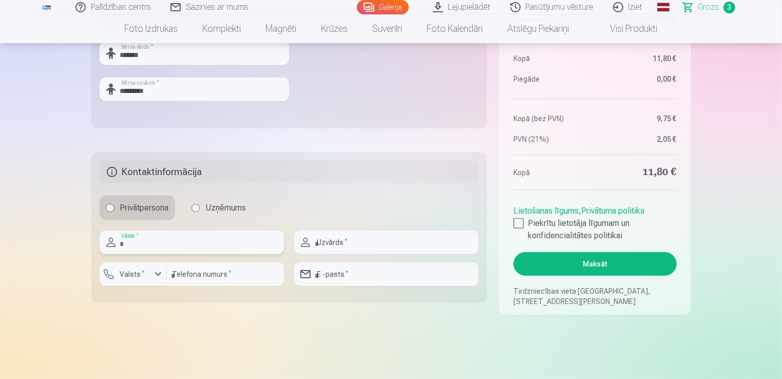
click at [158, 253] on input "text" at bounding box center [192, 242] width 184 height 24
type input "*******"
type input "*********"
type input "********"
type input "**********"
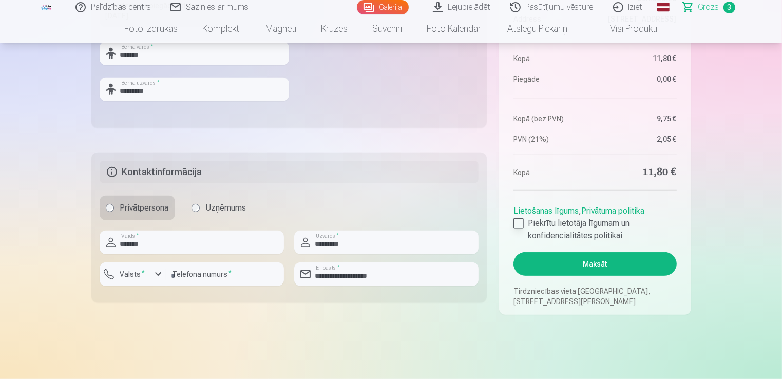
click at [524, 223] on label "Piekrītu lietotāja līgumam un konfidencialitātes politikai" at bounding box center [594, 229] width 163 height 25
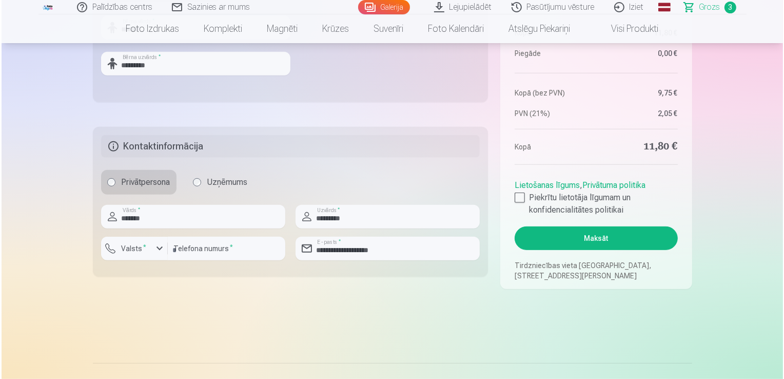
scroll to position [484, 0]
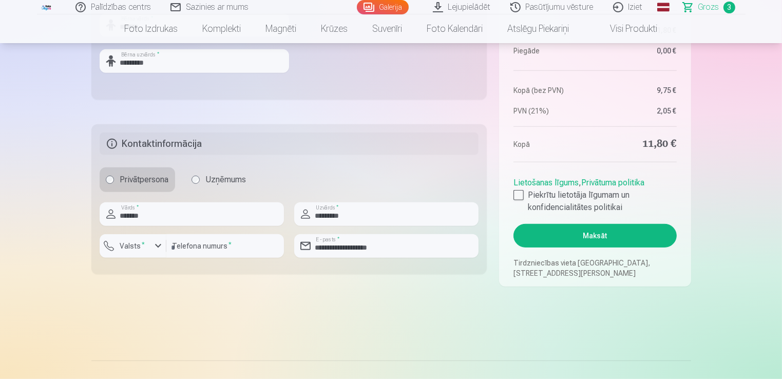
click at [578, 241] on button "Maksāt" at bounding box center [594, 236] width 163 height 24
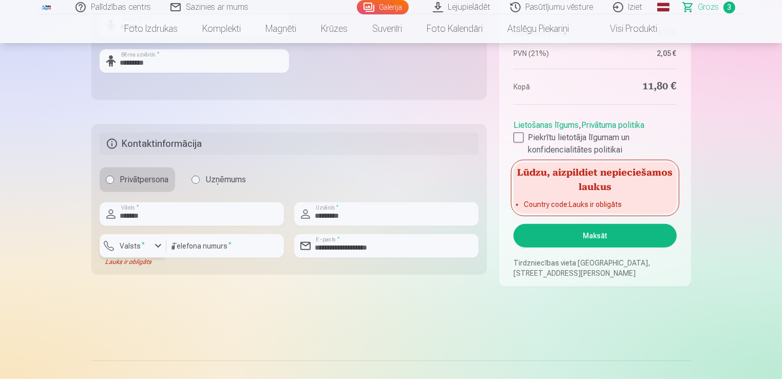
click at [138, 250] on label "Valsts *" at bounding box center [132, 246] width 33 height 10
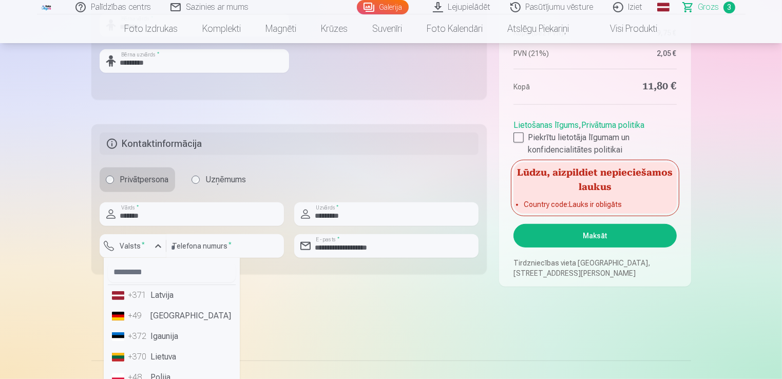
click at [166, 303] on li "+371 Latvija" at bounding box center [172, 295] width 128 height 21
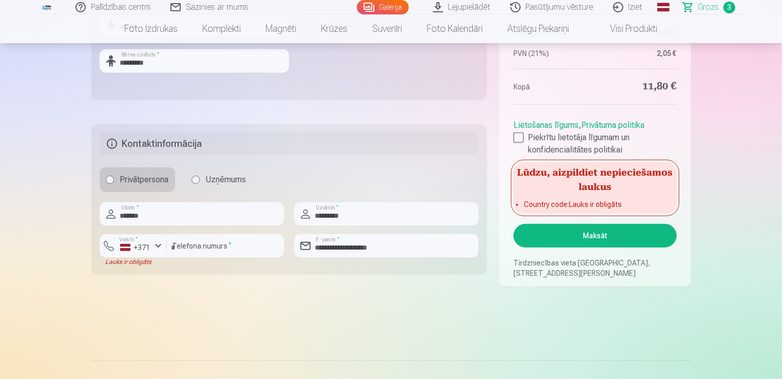
click at [536, 239] on button "Maksāt" at bounding box center [594, 236] width 163 height 24
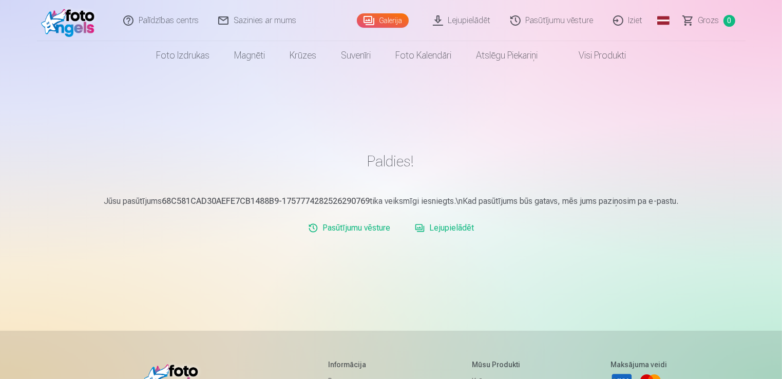
click at [572, 29] on link "Pasūtījumu vēsture" at bounding box center [552, 20] width 103 height 41
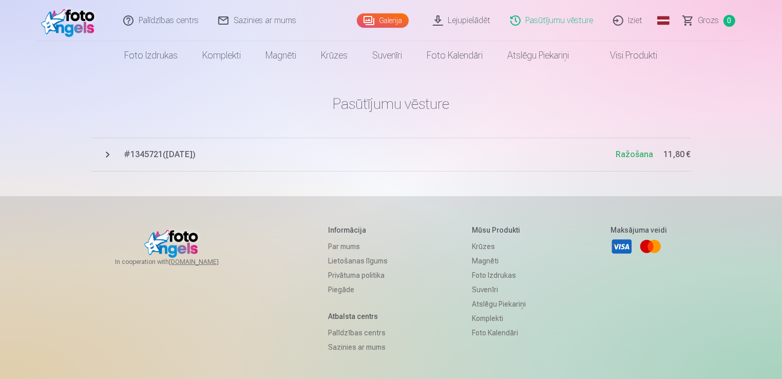
click at [107, 151] on button "# 1345721 ( [DATE] ) Ražošana 11,80 €" at bounding box center [390, 155] width 599 height 34
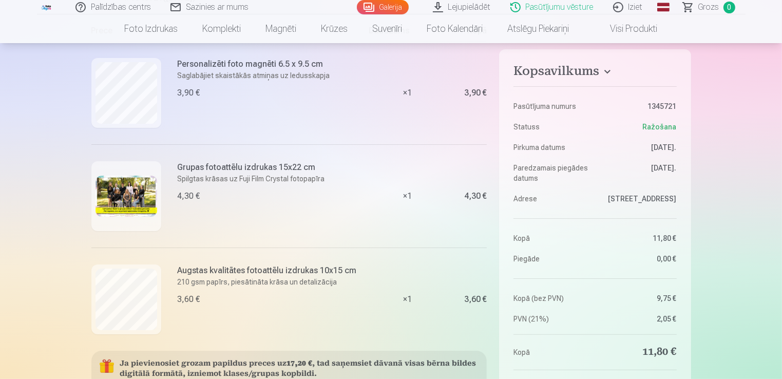
scroll to position [143, 0]
